Goal: Entertainment & Leisure: Consume media (video, audio)

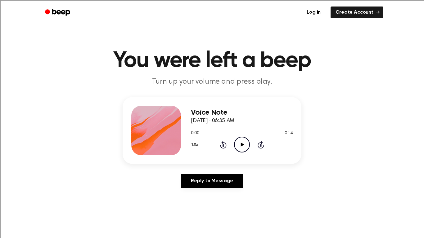
click at [239, 142] on icon "Play Audio" at bounding box center [242, 145] width 16 height 16
click at [238, 148] on icon "Play Audio" at bounding box center [242, 145] width 16 height 16
click at [240, 143] on icon "Play Audio" at bounding box center [242, 145] width 16 height 16
click at [236, 146] on icon "Play Audio" at bounding box center [242, 145] width 16 height 16
click at [240, 150] on icon "Play Audio" at bounding box center [242, 145] width 16 height 16
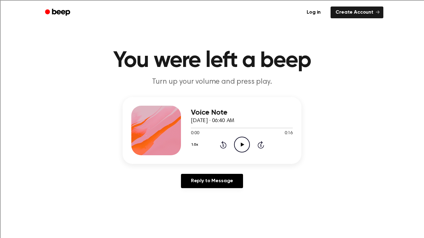
click at [242, 148] on icon "Play Audio" at bounding box center [242, 145] width 16 height 16
